Goal: Task Accomplishment & Management: Use online tool/utility

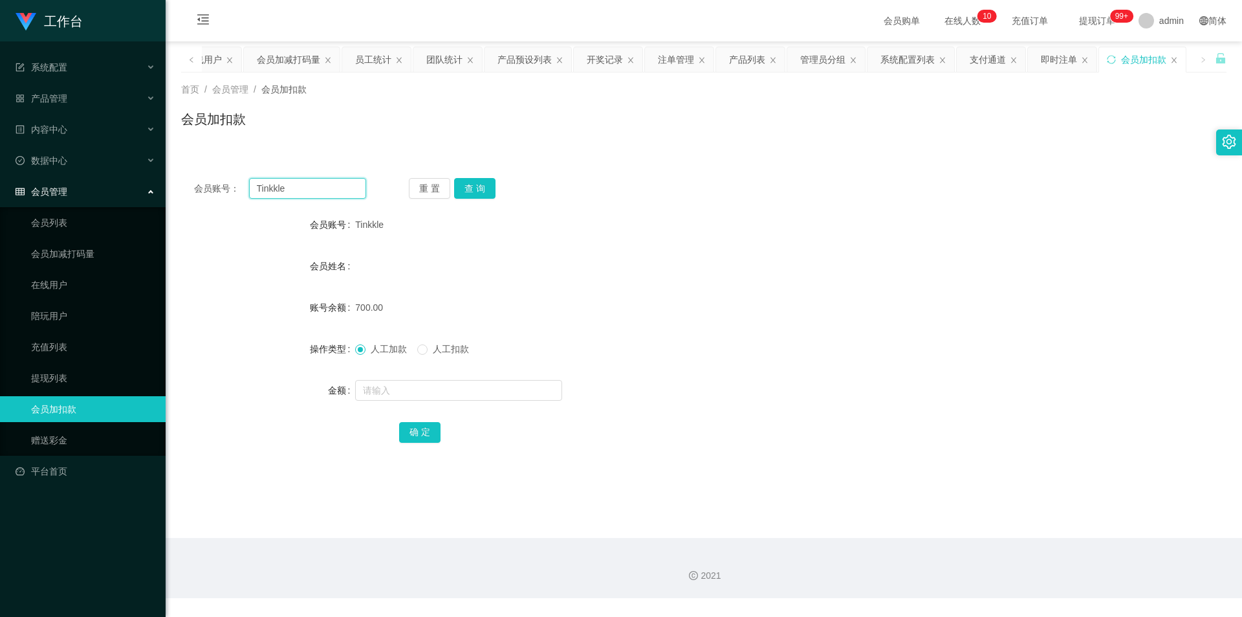
click at [341, 185] on input "Tinkkle" at bounding box center [307, 188] width 117 height 21
click at [482, 188] on button "查 询" at bounding box center [474, 188] width 41 height 21
click at [482, 188] on div "重 置 查 询" at bounding box center [495, 188] width 172 height 21
click at [472, 390] on input "text" at bounding box center [458, 390] width 207 height 21
type input "2000"
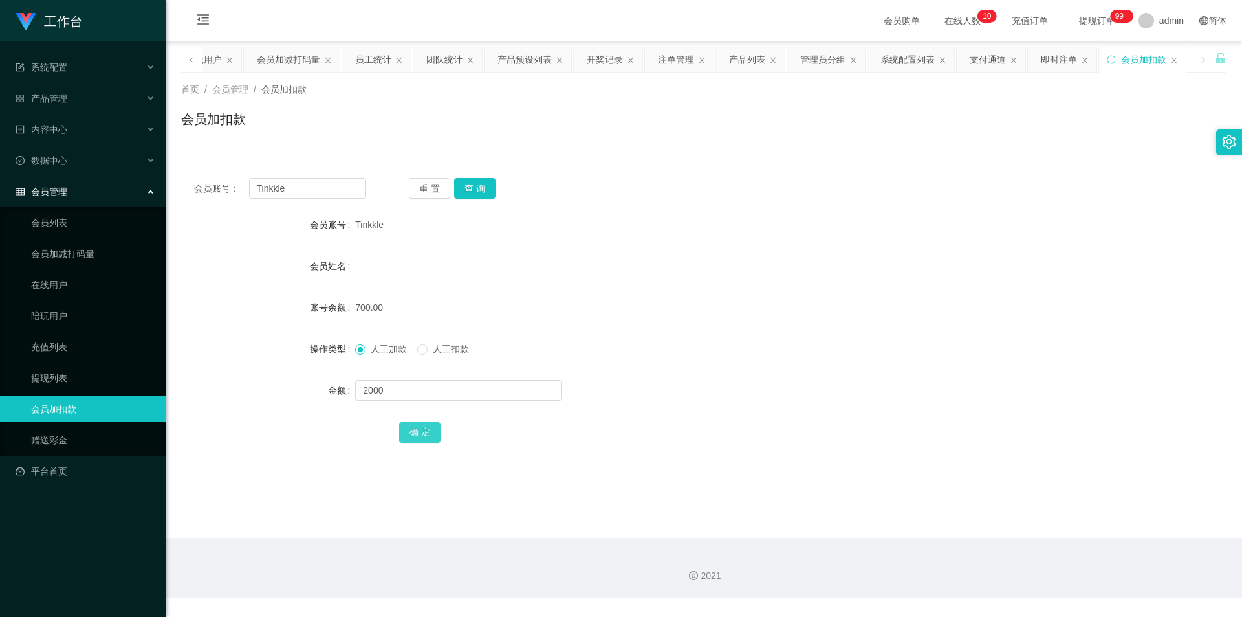
click at [428, 429] on button "确 定" at bounding box center [419, 432] width 41 height 21
click at [276, 190] on input "Tinkkle" at bounding box center [307, 188] width 117 height 21
click at [275, 190] on input "Tinkkle" at bounding box center [307, 188] width 117 height 21
click at [105, 93] on div "产品管理" at bounding box center [83, 98] width 166 height 26
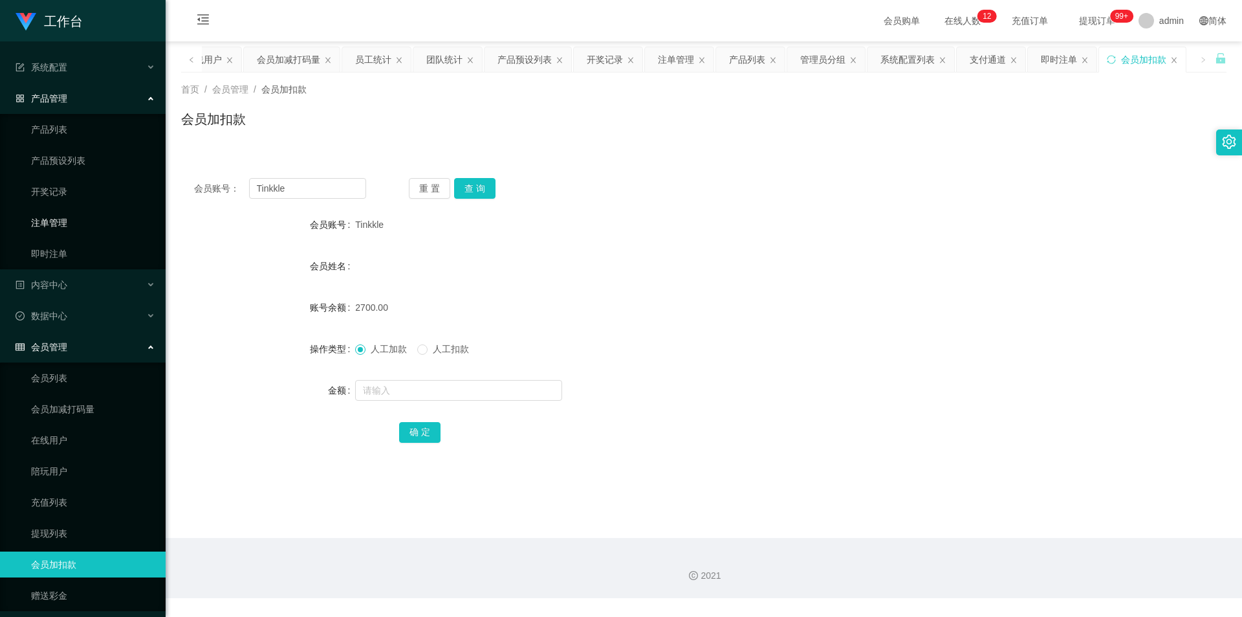
click at [61, 217] on link "注单管理" at bounding box center [93, 223] width 124 height 26
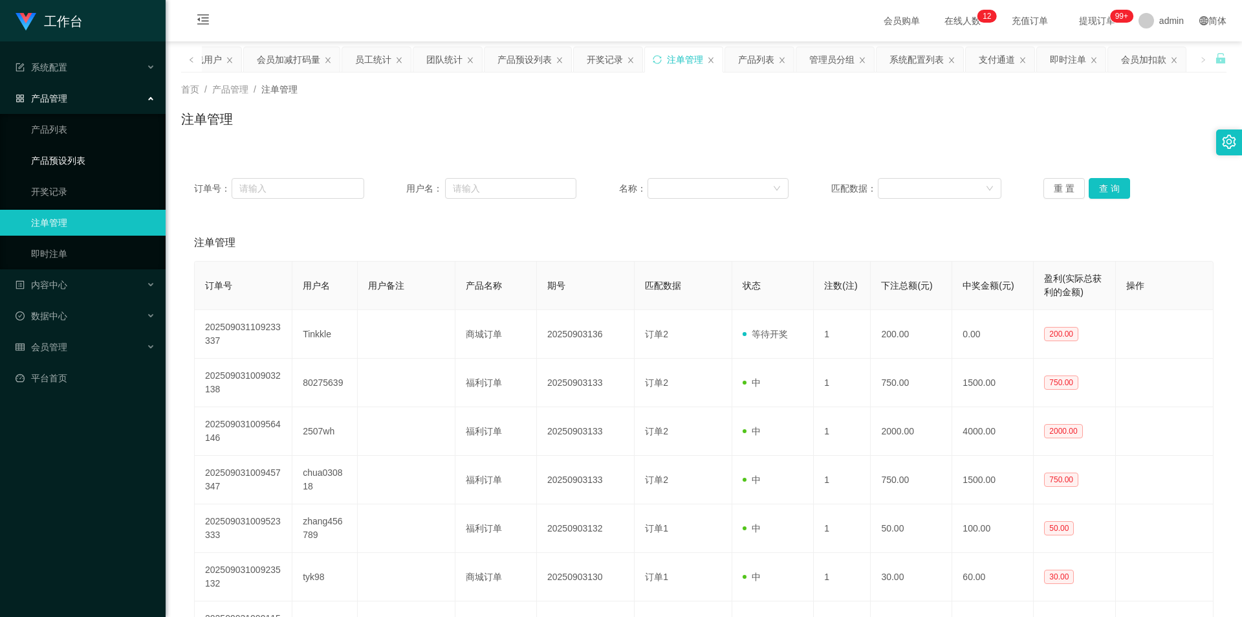
click at [65, 153] on link "产品预设列表" at bounding box center [93, 161] width 124 height 26
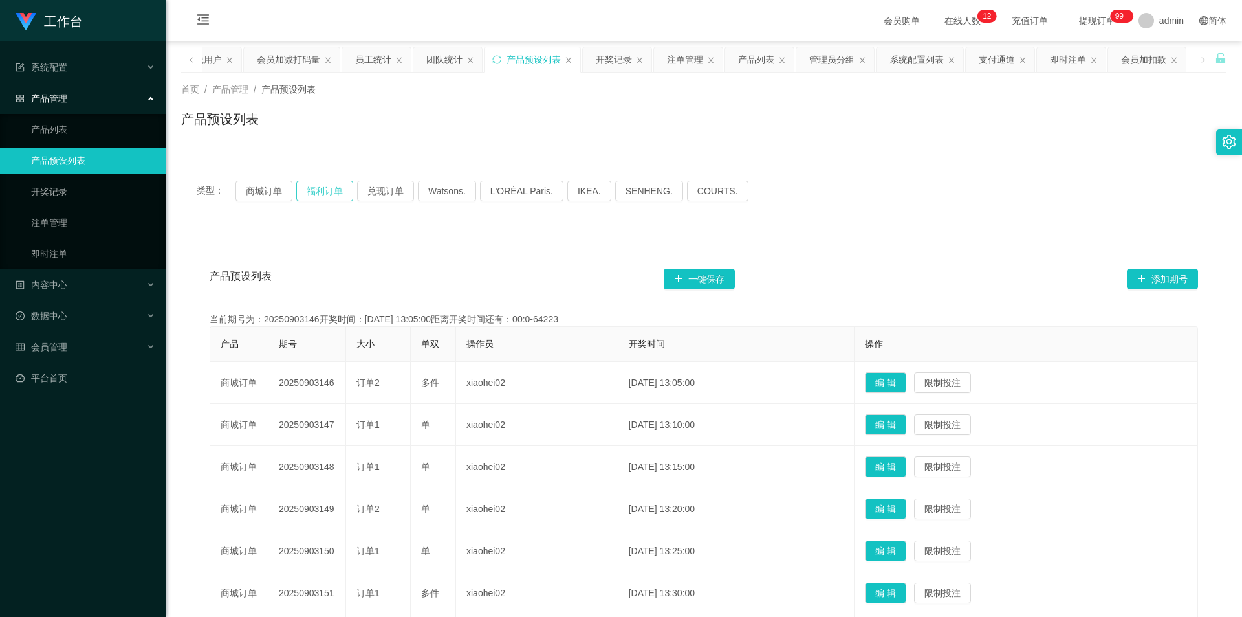
click at [322, 193] on button "福利订单" at bounding box center [324, 191] width 57 height 21
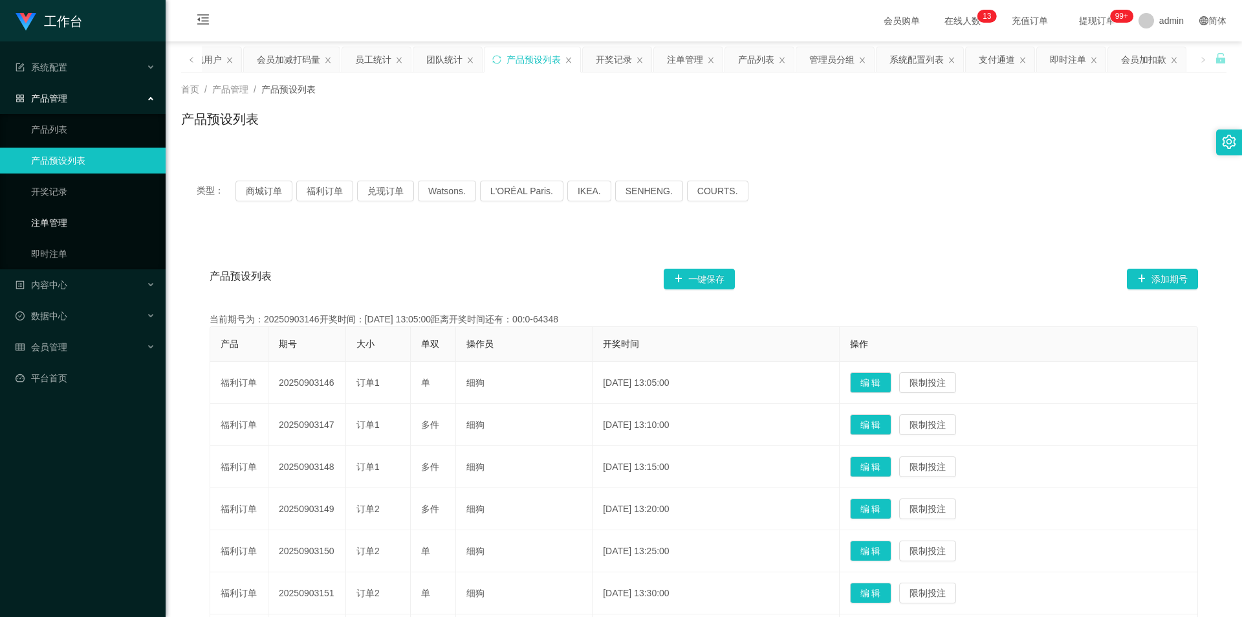
click at [83, 214] on link "注单管理" at bounding box center [93, 223] width 124 height 26
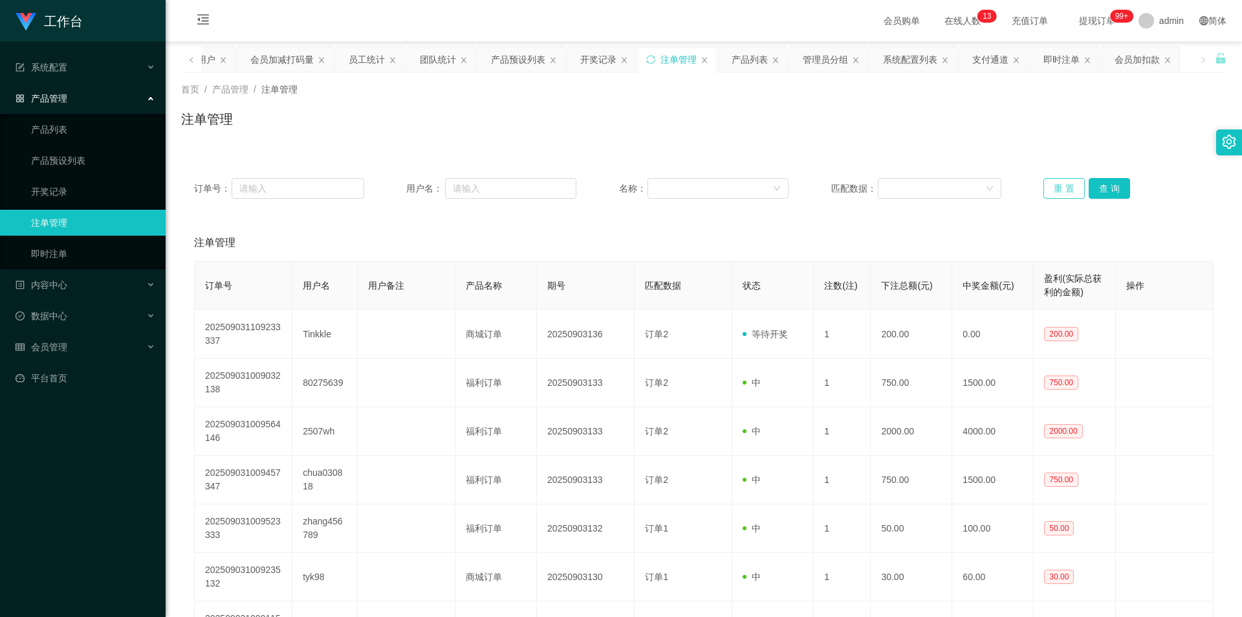
click at [1045, 187] on button "重 置" at bounding box center [1064, 188] width 41 height 21
